Goal: Transaction & Acquisition: Obtain resource

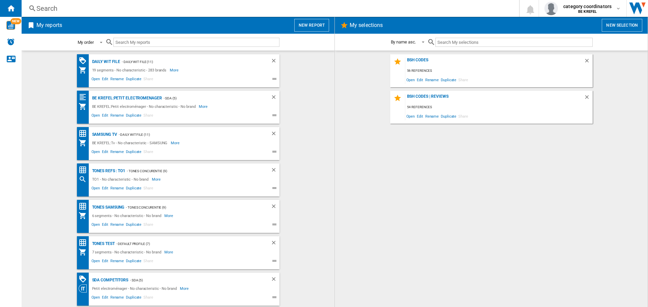
click at [90, 42] on div "My order" at bounding box center [86, 42] width 16 height 5
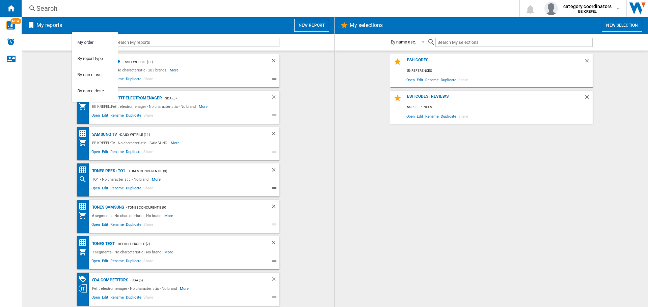
click at [216, 76] on md-backdrop at bounding box center [324, 153] width 648 height 307
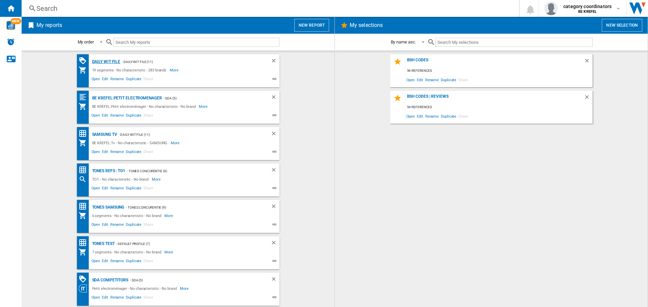
click at [109, 60] on div "Daily WIT file" at bounding box center [105, 62] width 30 height 8
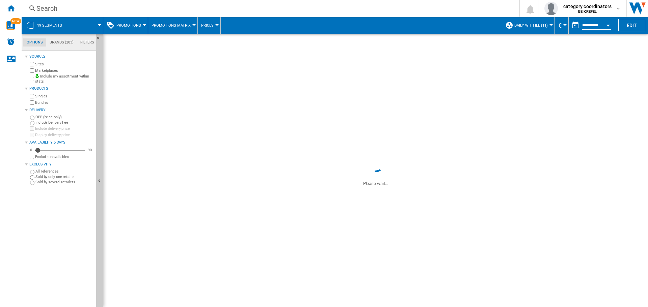
click at [115, 22] on div "Promotions" at bounding box center [126, 25] width 38 height 17
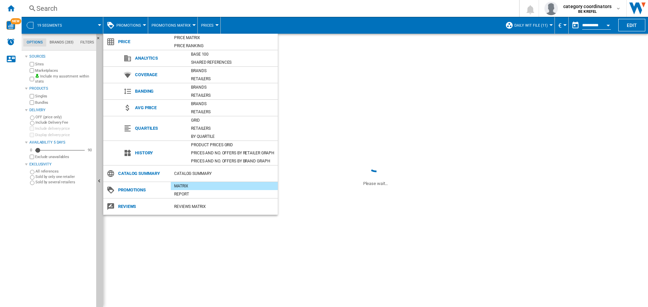
click at [120, 24] on md-backdrop at bounding box center [324, 153] width 648 height 307
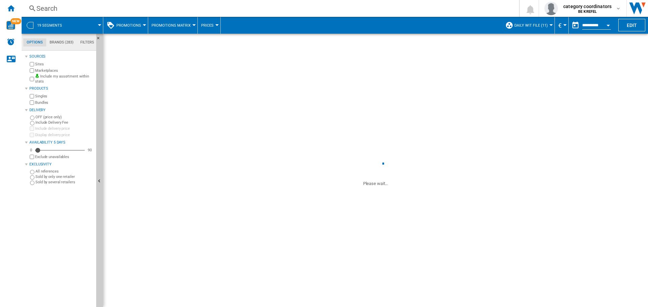
click at [136, 25] on span "Promotions" at bounding box center [128, 25] width 25 height 4
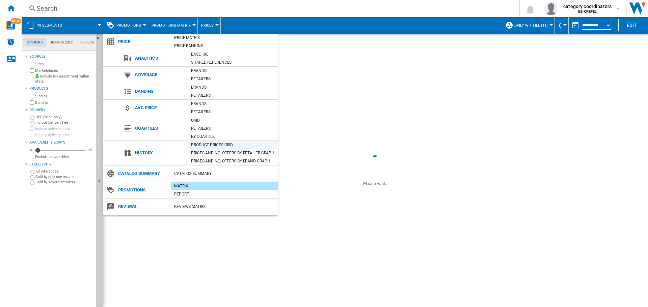
click at [216, 144] on div "Product prices grid" at bounding box center [233, 145] width 90 height 7
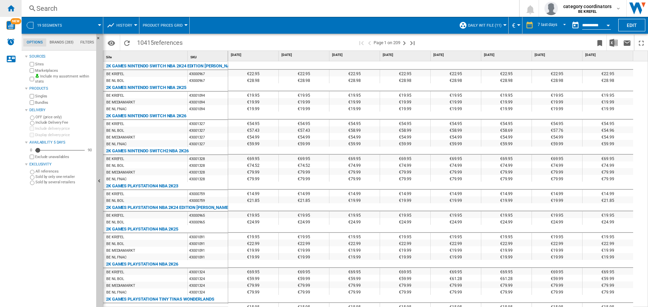
click at [12, 8] on ng-md-icon "Home" at bounding box center [11, 8] width 8 height 8
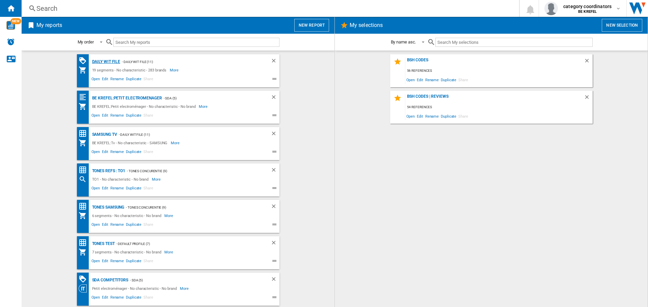
click at [107, 61] on div "Daily WIT file" at bounding box center [105, 62] width 30 height 8
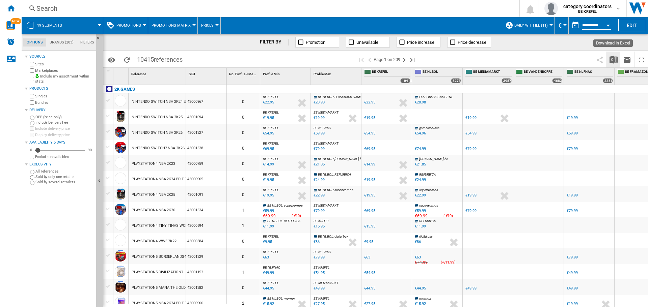
click at [613, 63] on img "Download in Excel" at bounding box center [614, 60] width 8 height 8
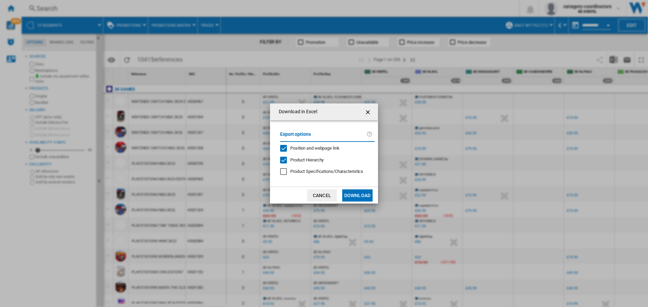
click at [365, 194] on button "Download" at bounding box center [357, 196] width 30 height 12
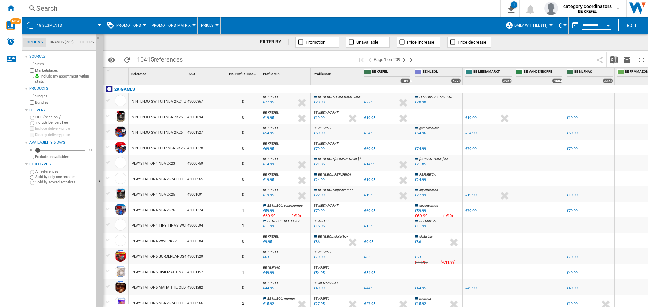
click at [373, 3] on div "Search Search 0 1 Daily WIT file [PROMOTIONS Matrix] Clear all exports category…" at bounding box center [335, 8] width 626 height 17
